Goal: Information Seeking & Learning: Learn about a topic

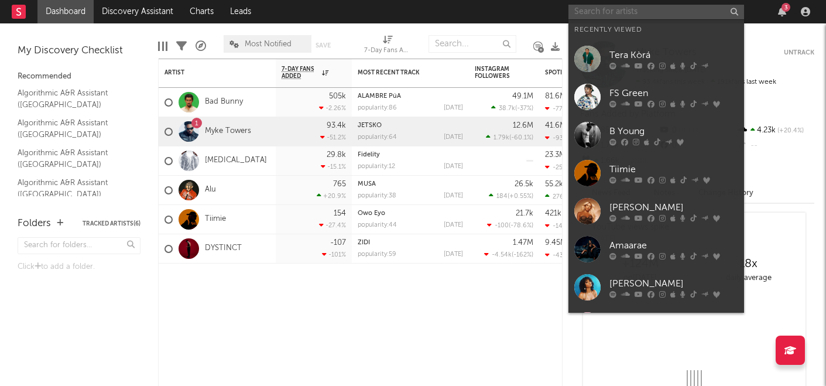
click at [590, 12] on input "text" at bounding box center [656, 12] width 176 height 15
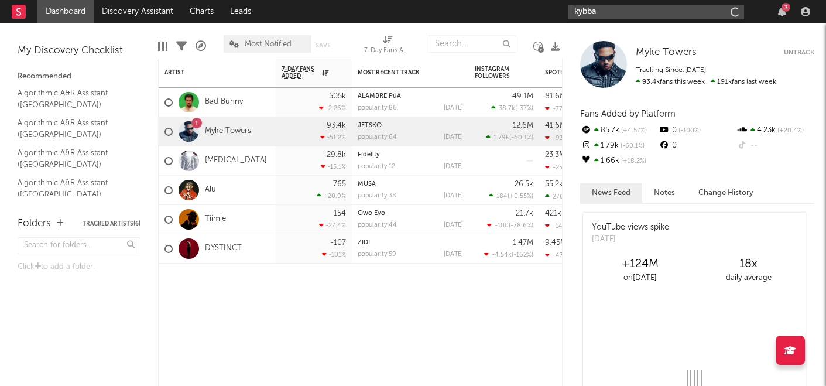
type input "kybba"
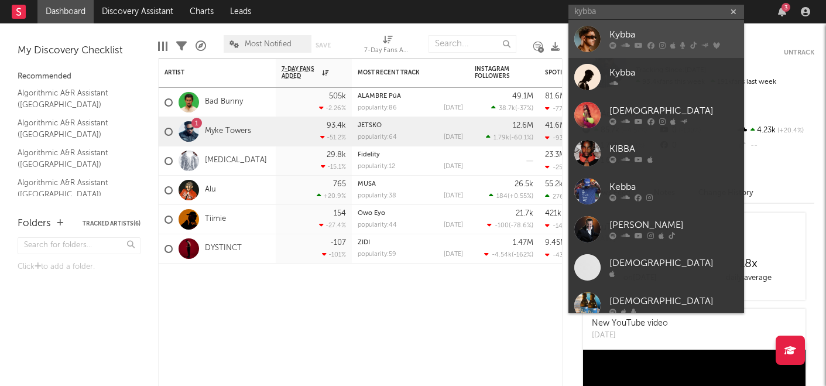
click at [622, 46] on icon at bounding box center [625, 45] width 9 height 7
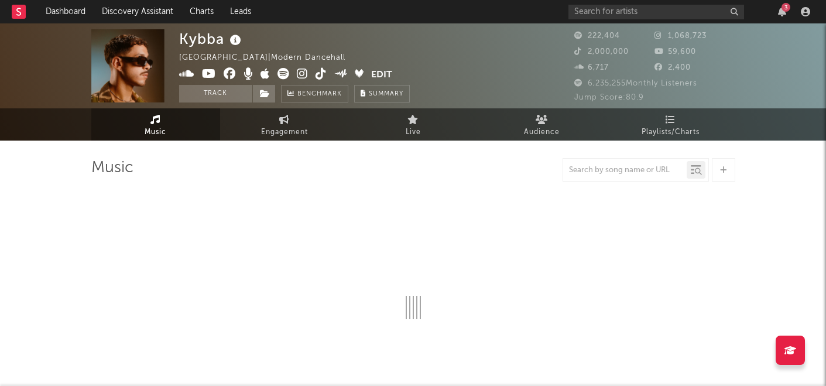
select select "6m"
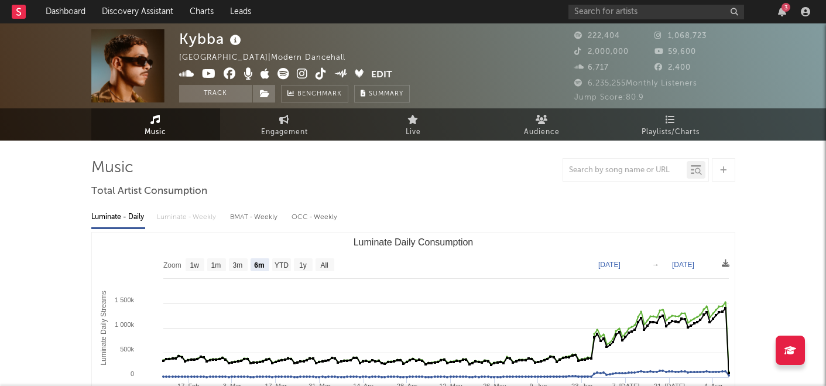
click at [237, 42] on icon at bounding box center [235, 40] width 17 height 16
click at [528, 163] on div at bounding box center [413, 169] width 644 height 23
